Goal: Task Accomplishment & Management: Use online tool/utility

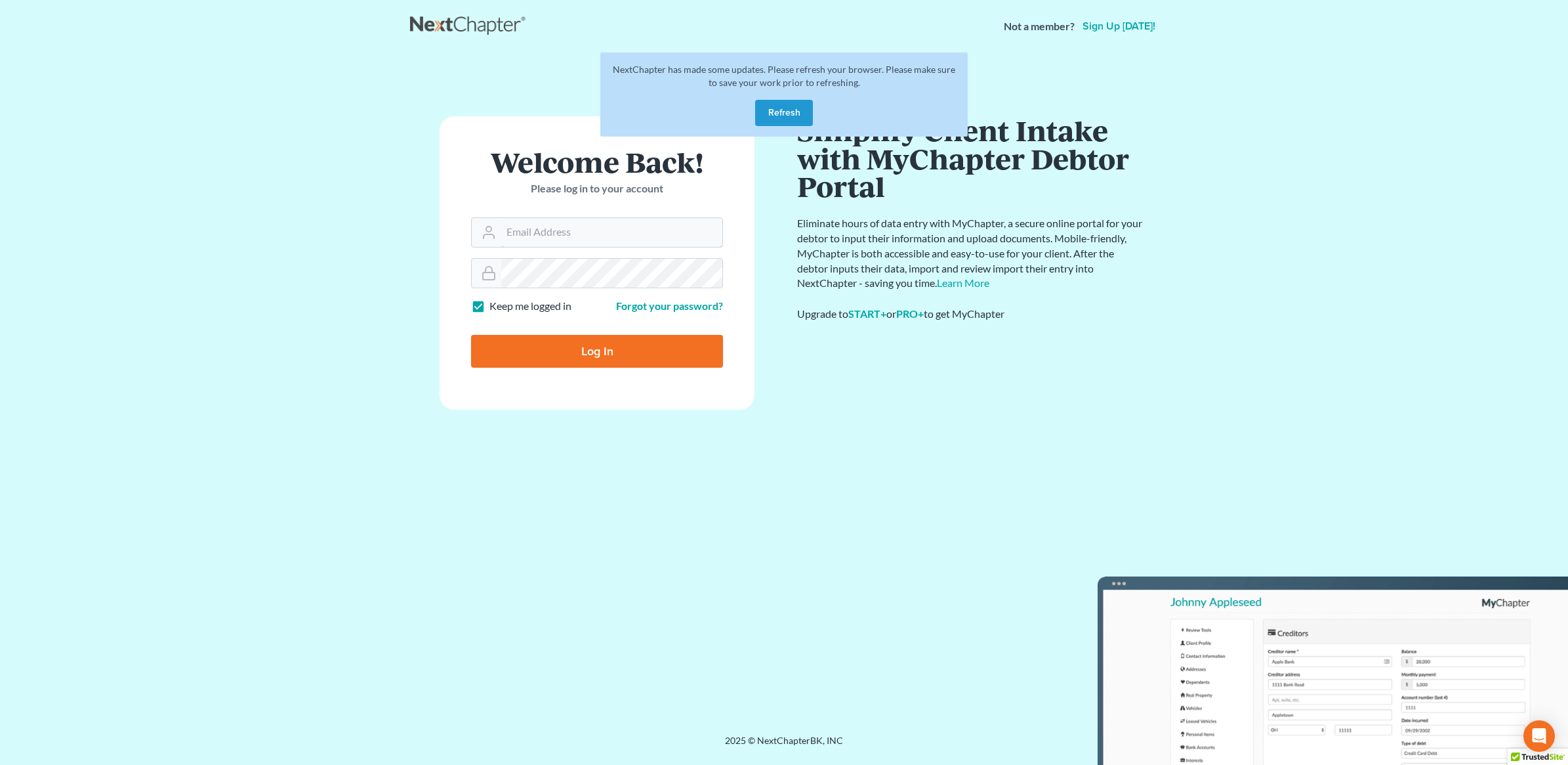
type input "[PERSON_NAME][EMAIL_ADDRESS][DOMAIN_NAME]"
click at [560, 363] on input "Log In" at bounding box center [597, 351] width 252 height 33
type input "Thinking..."
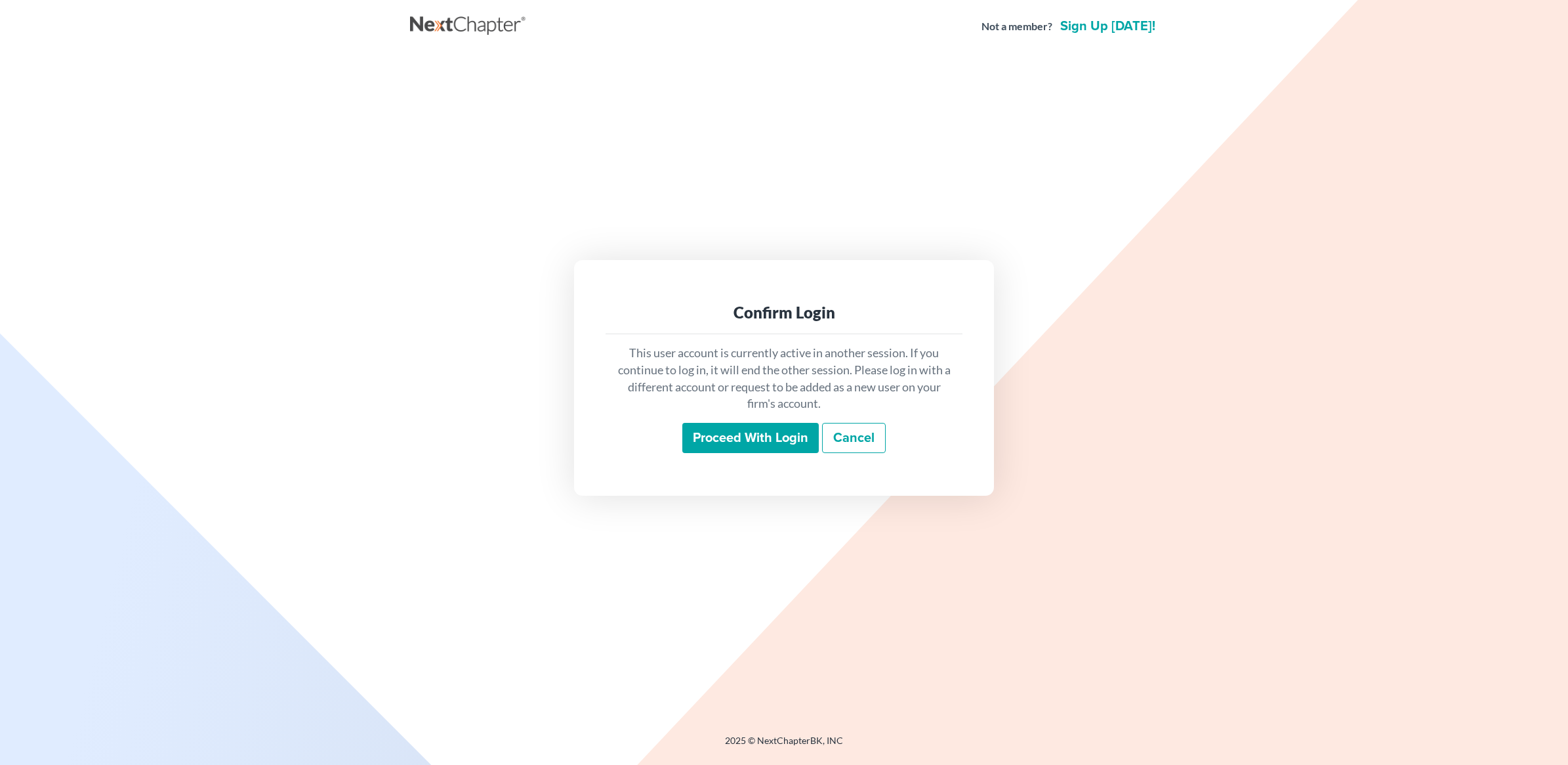
click at [757, 430] on input "Proceed with login" at bounding box center [751, 438] width 137 height 31
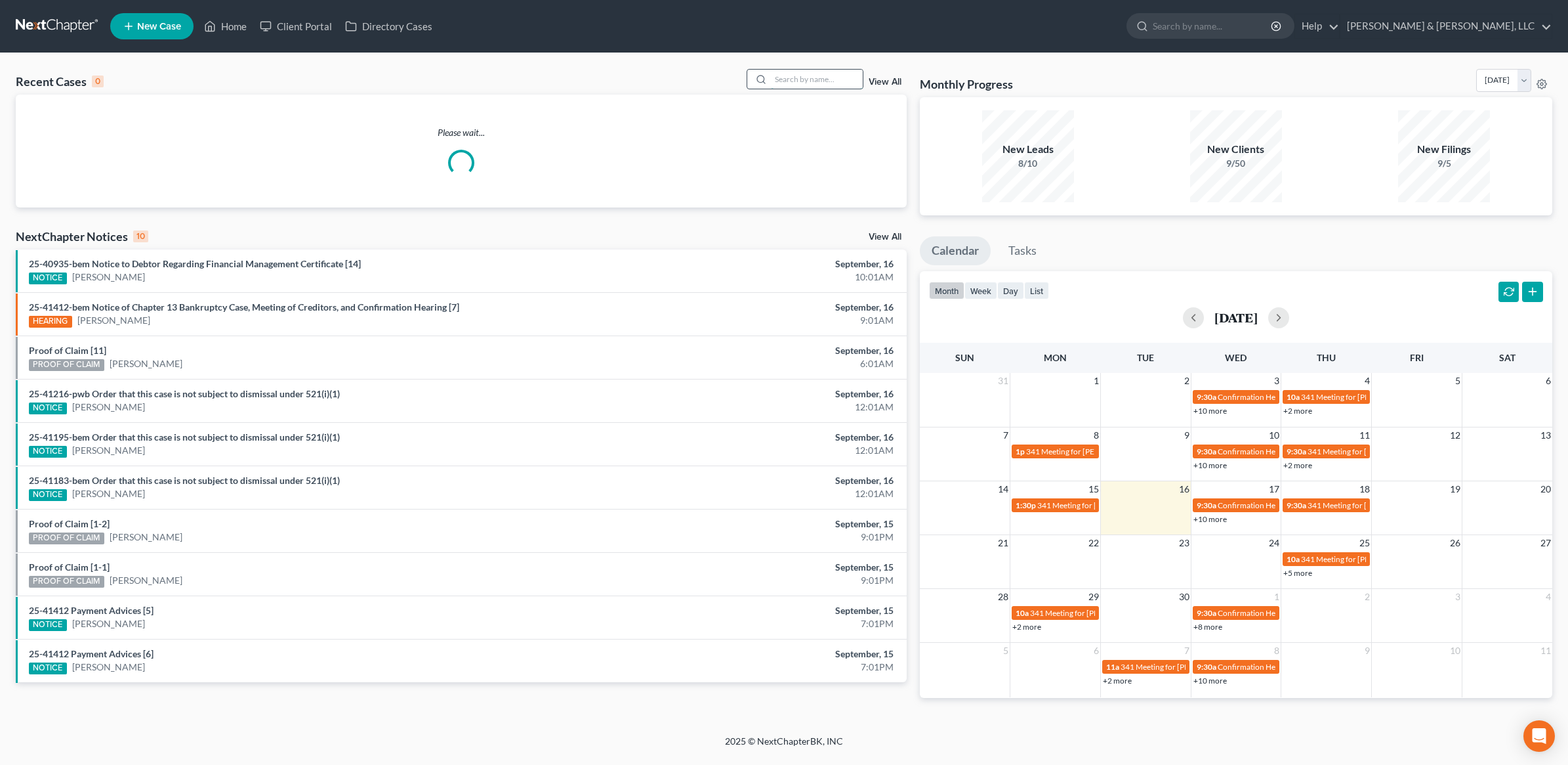
click at [792, 88] on input "search" at bounding box center [817, 79] width 92 height 19
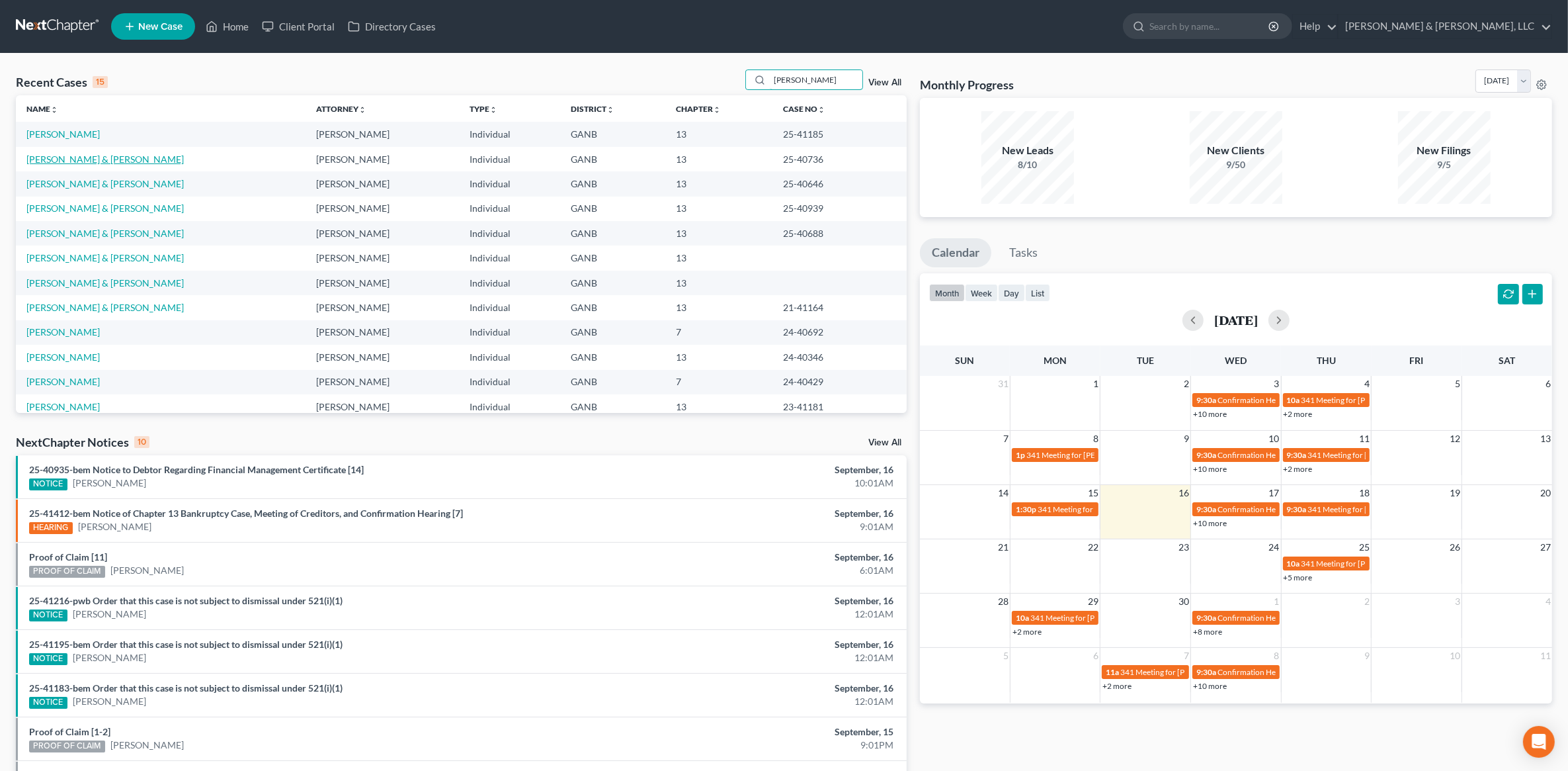
type input "[PERSON_NAME]"
click at [71, 153] on link "[PERSON_NAME] & [PERSON_NAME]" at bounding box center [105, 159] width 157 height 11
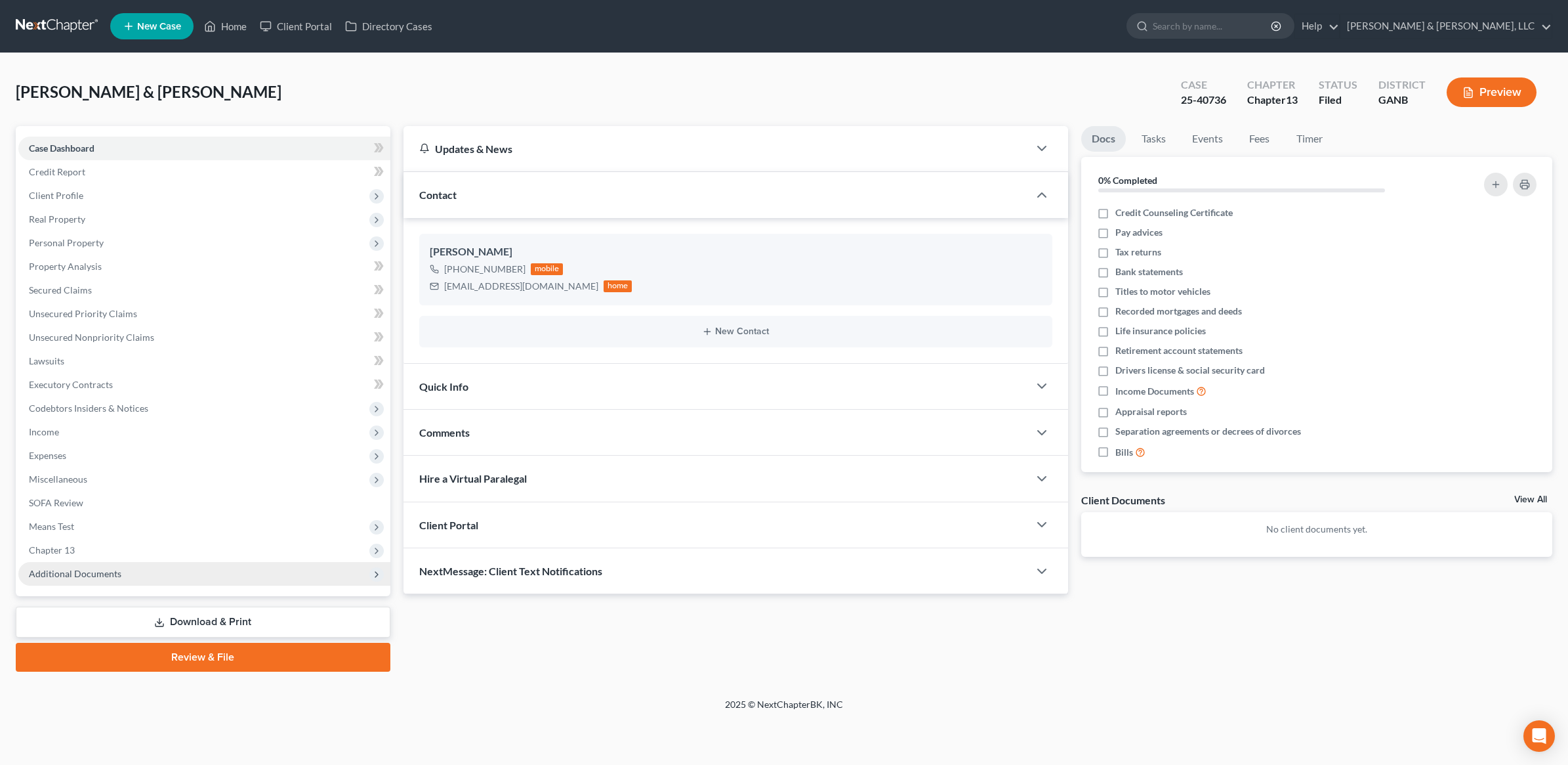
click at [109, 582] on span "Additional Documents" at bounding box center [204, 573] width 372 height 23
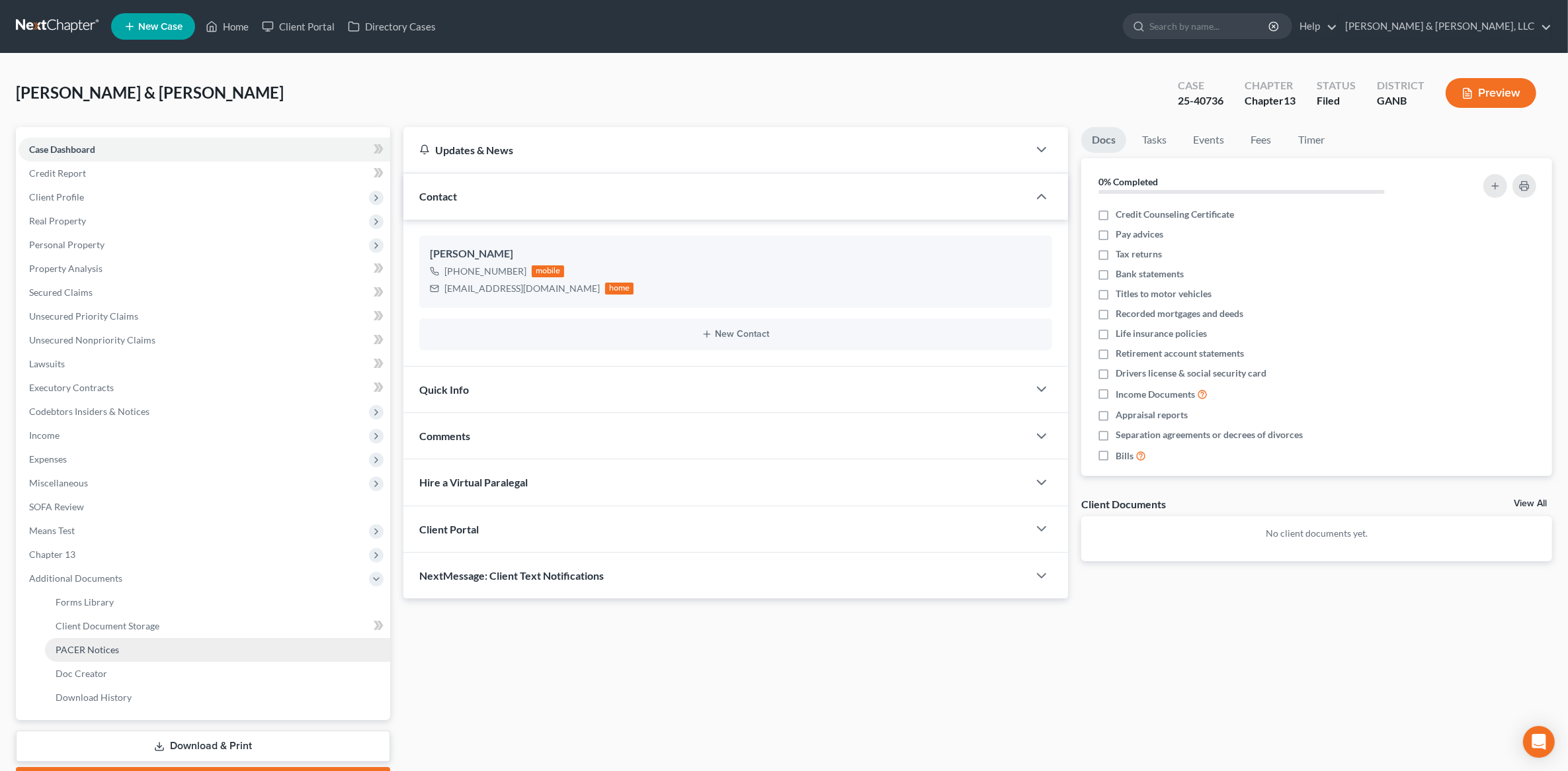
click at [93, 641] on link "PACER Notices" at bounding box center [217, 649] width 345 height 24
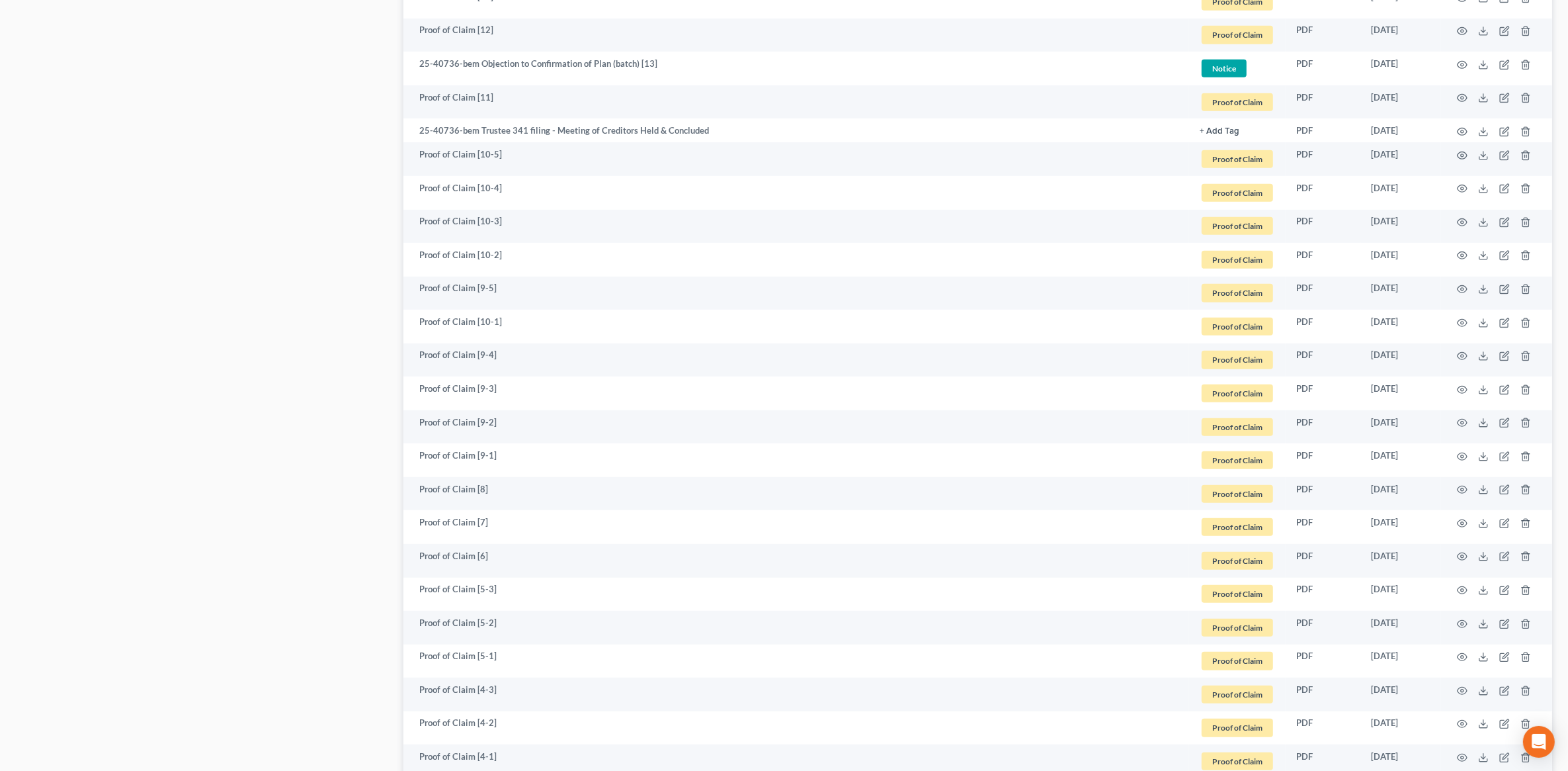
scroll to position [744, 0]
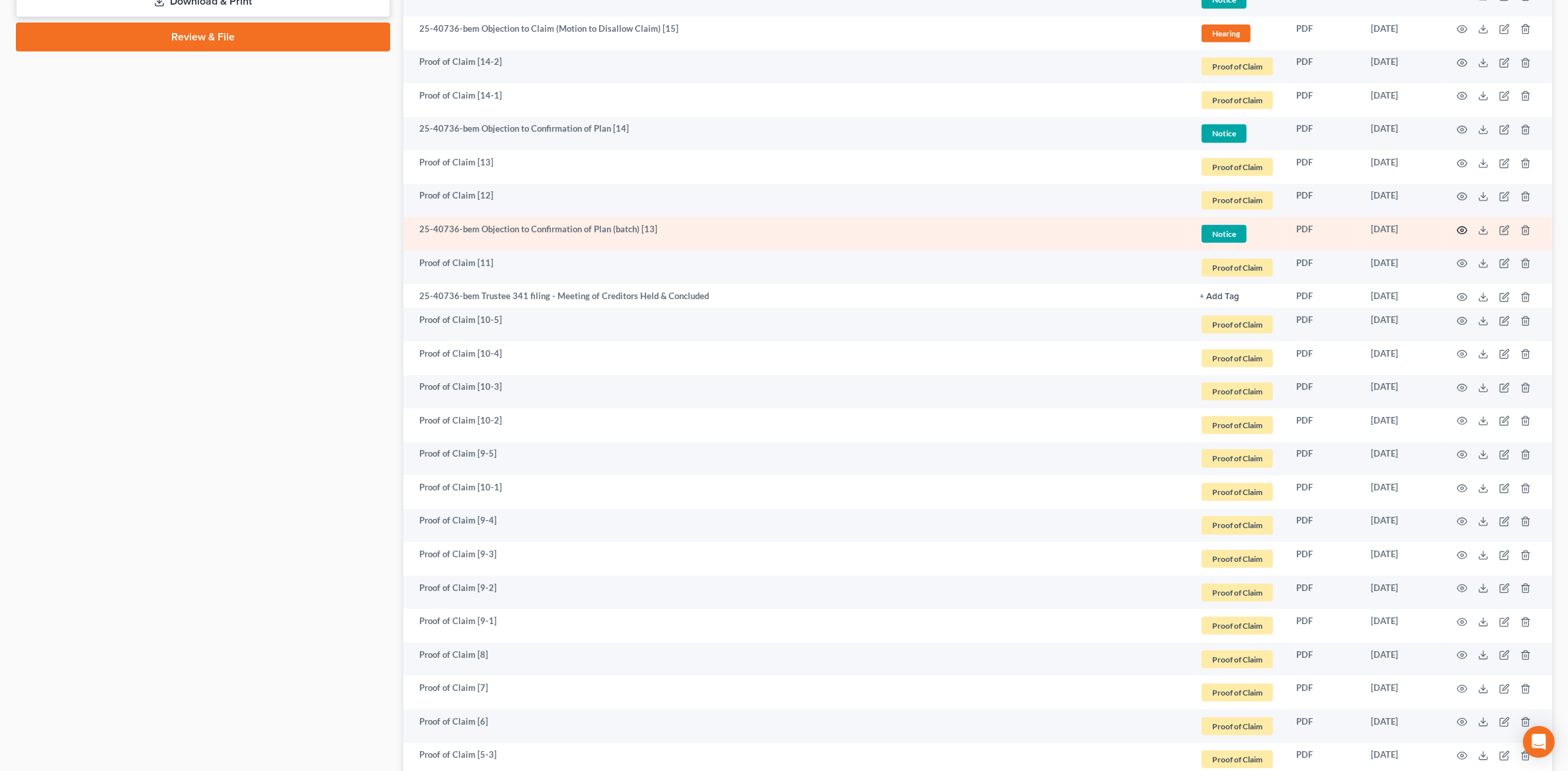
click at [1467, 227] on icon "button" at bounding box center [1462, 229] width 11 height 11
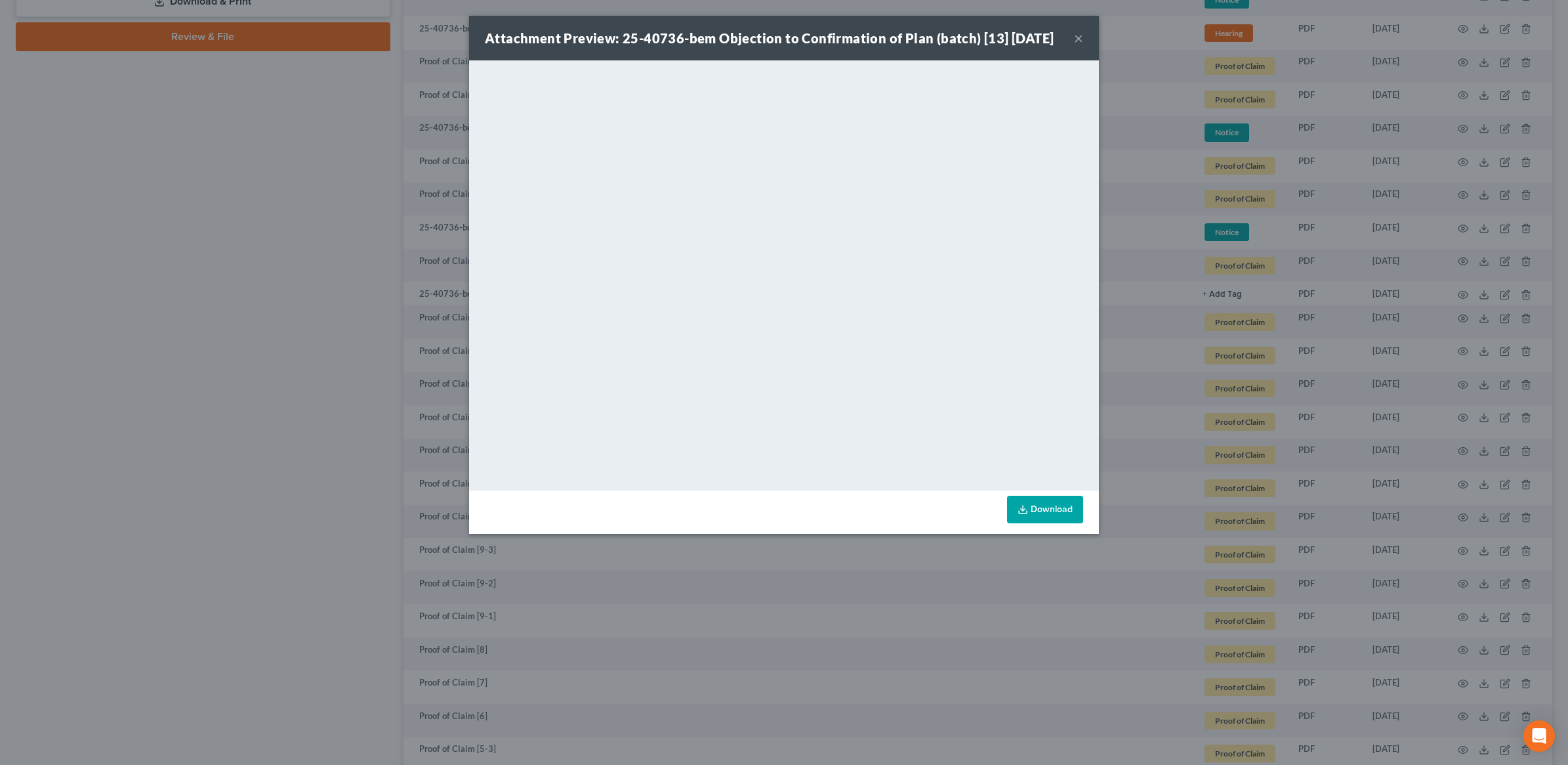
click at [1081, 46] on button "×" at bounding box center [1078, 39] width 9 height 16
